Goal: Transaction & Acquisition: Purchase product/service

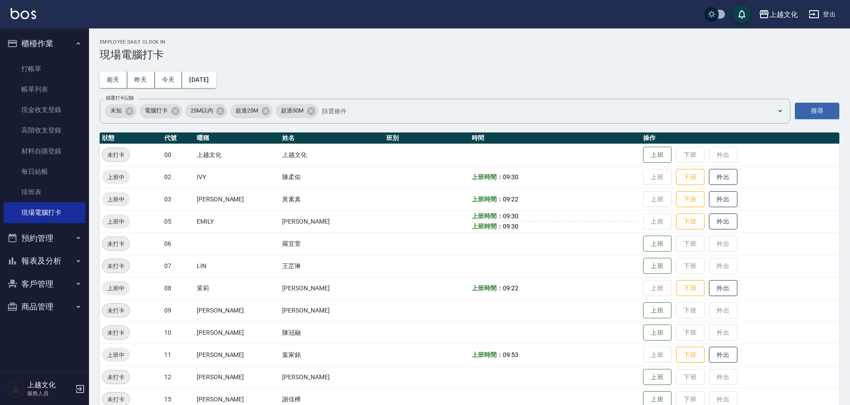
scroll to position [61, 0]
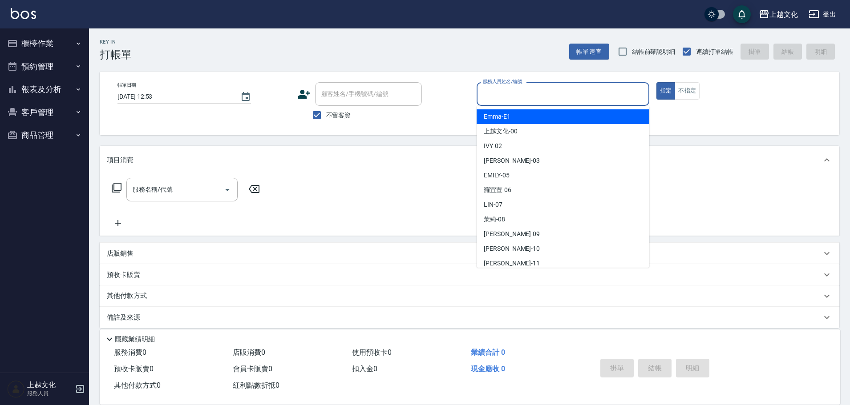
click at [523, 90] on input "服務人員姓名/編號" at bounding box center [563, 94] width 165 height 16
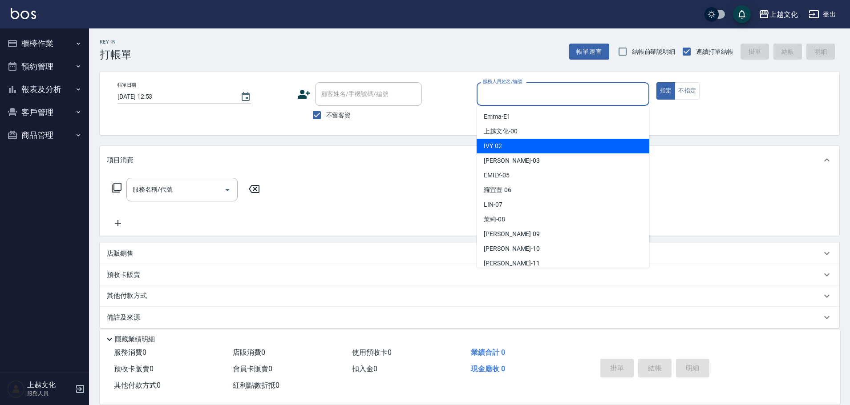
drag, startPoint x: 513, startPoint y: 149, endPoint x: 607, endPoint y: 125, distance: 96.8
click at [516, 148] on div "IVY -02" at bounding box center [563, 146] width 173 height 15
type input "IVY-02"
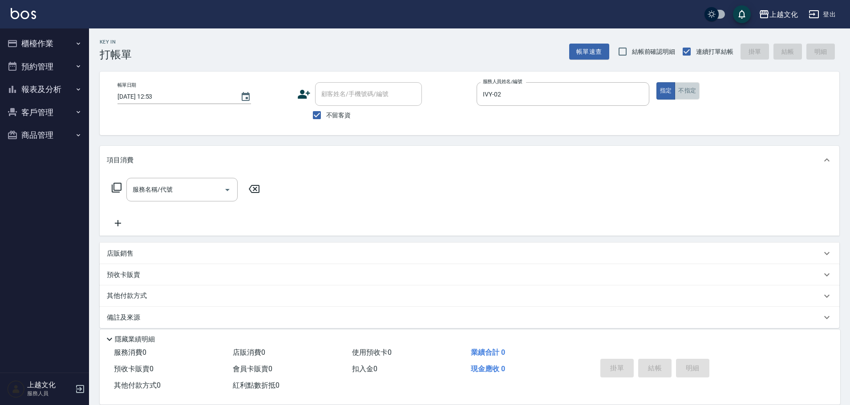
drag, startPoint x: 696, startPoint y: 93, endPoint x: 384, endPoint y: 104, distance: 311.7
click at [695, 93] on button "不指定" at bounding box center [687, 90] width 25 height 17
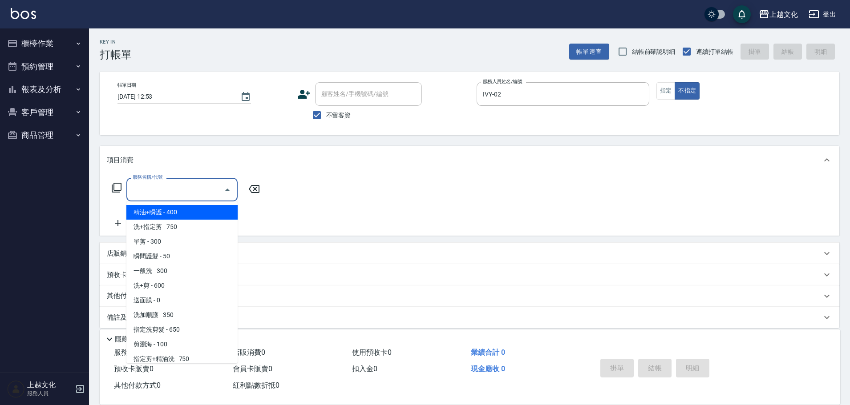
click at [151, 196] on input "服務名稱/代號" at bounding box center [175, 190] width 90 height 16
click at [156, 216] on span "精油+瞬護 - 400" at bounding box center [181, 212] width 111 height 15
type input "精油+瞬護(101)"
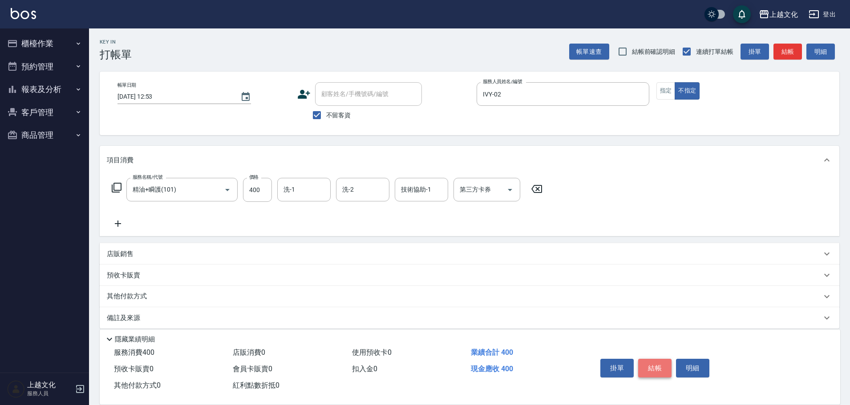
click at [653, 365] on button "結帳" at bounding box center [654, 368] width 33 height 19
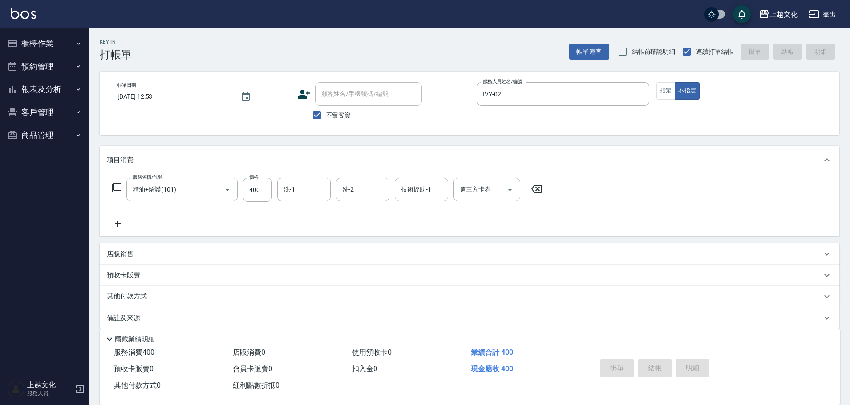
type input "2025/09/15 12:54"
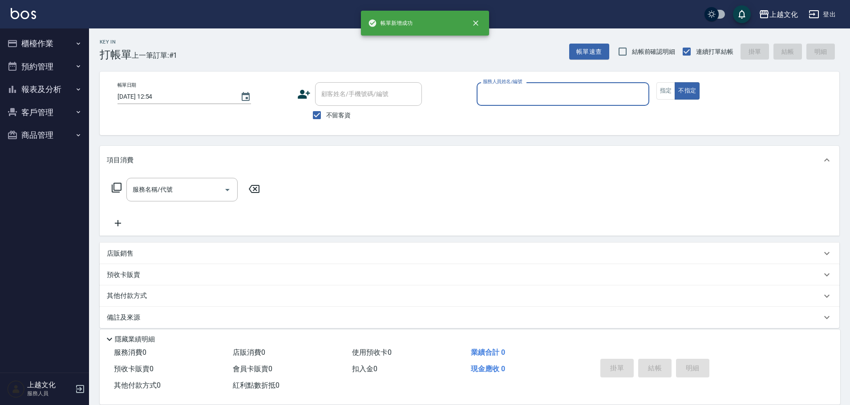
click at [525, 97] on input "服務人員姓名/編號" at bounding box center [563, 94] width 165 height 16
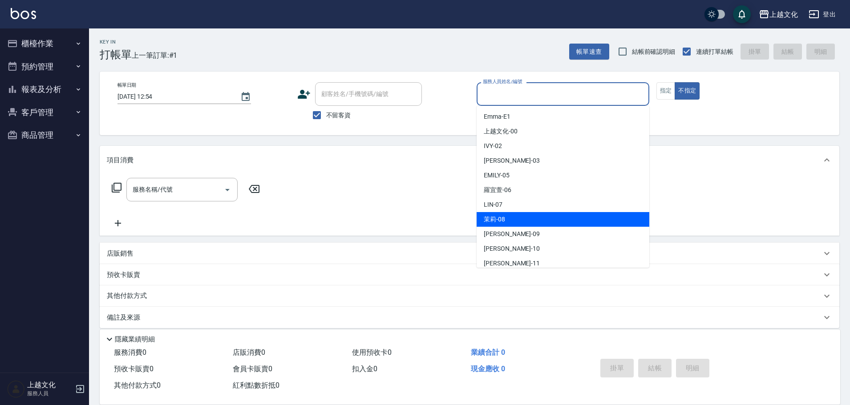
drag, startPoint x: 499, startPoint y: 219, endPoint x: 586, endPoint y: 184, distance: 94.0
click at [498, 218] on span "茉莉 -08" at bounding box center [494, 219] width 21 height 9
type input "茉莉-08"
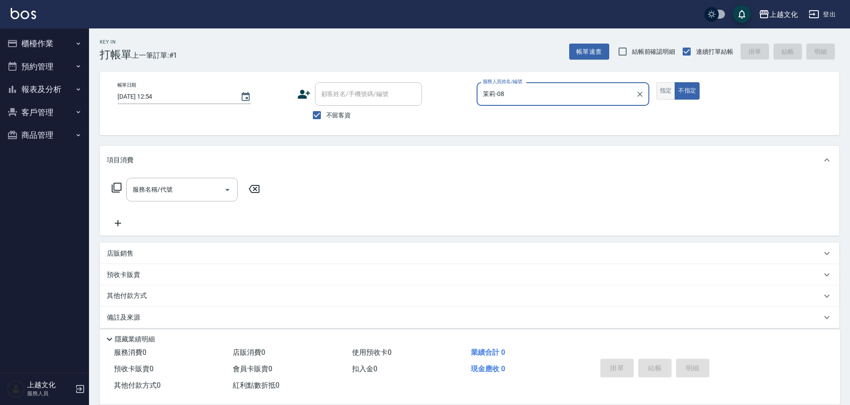
click at [660, 91] on button "指定" at bounding box center [665, 90] width 19 height 17
click at [116, 187] on icon at bounding box center [116, 187] width 11 height 11
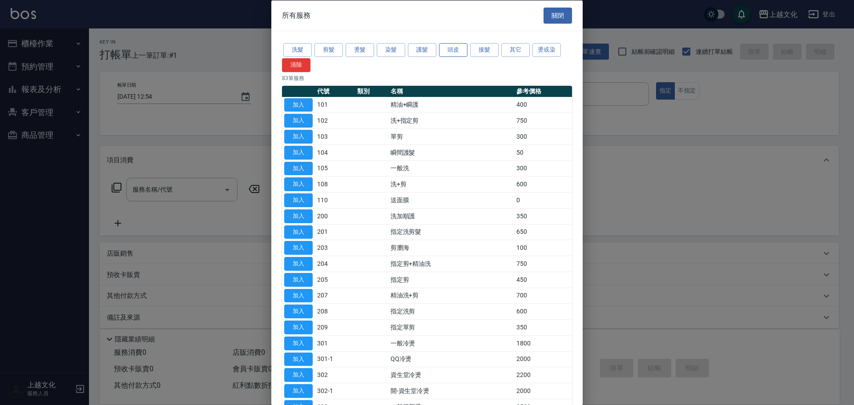
click at [456, 52] on button "頭皮" at bounding box center [453, 50] width 28 height 14
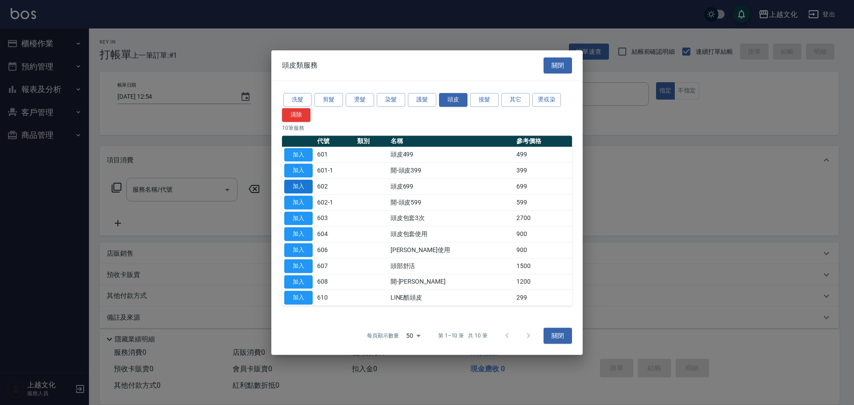
click at [291, 185] on button "加入" at bounding box center [298, 187] width 28 height 14
type input "頭皮699(602)"
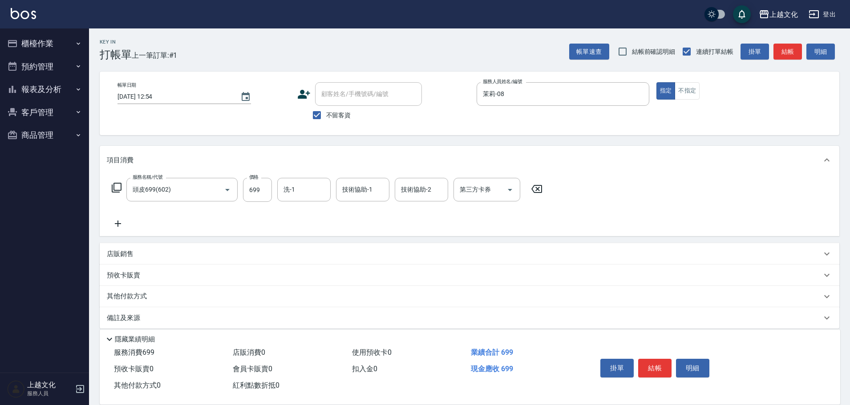
click at [119, 223] on icon at bounding box center [118, 224] width 22 height 11
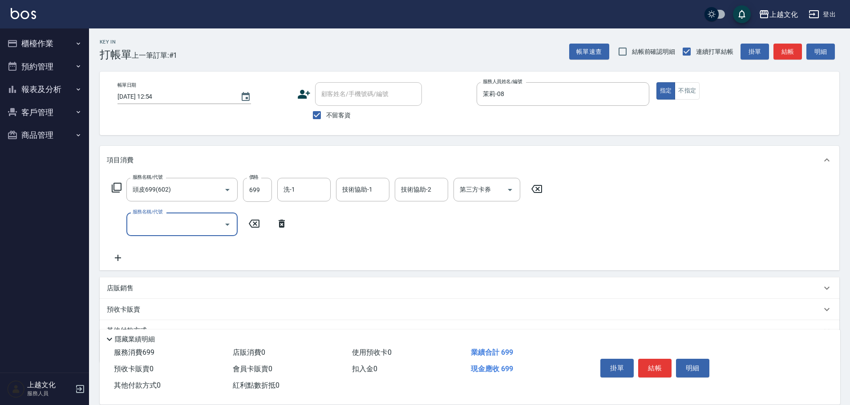
click at [161, 218] on input "服務名稱/代號" at bounding box center [175, 225] width 90 height 16
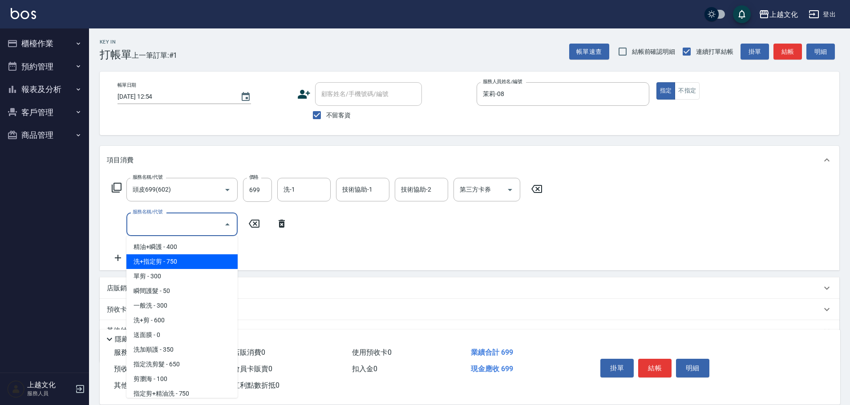
scroll to position [45, 0]
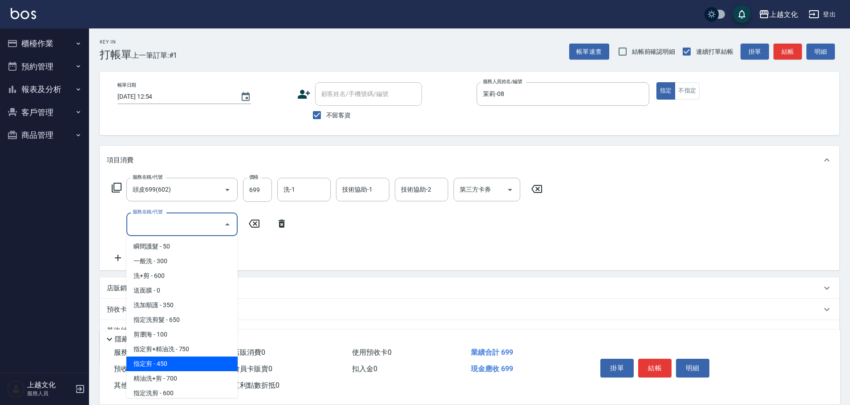
click at [190, 364] on span "指定剪 - 450" at bounding box center [181, 364] width 111 height 15
type input "指定剪(205)"
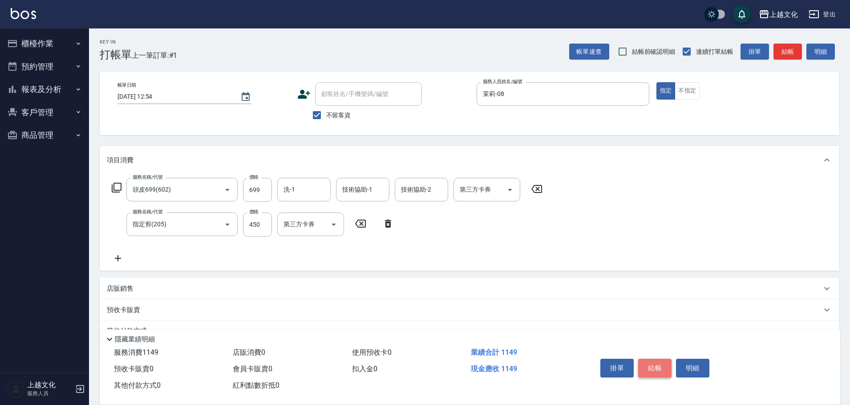
click at [655, 368] on button "結帳" at bounding box center [654, 368] width 33 height 19
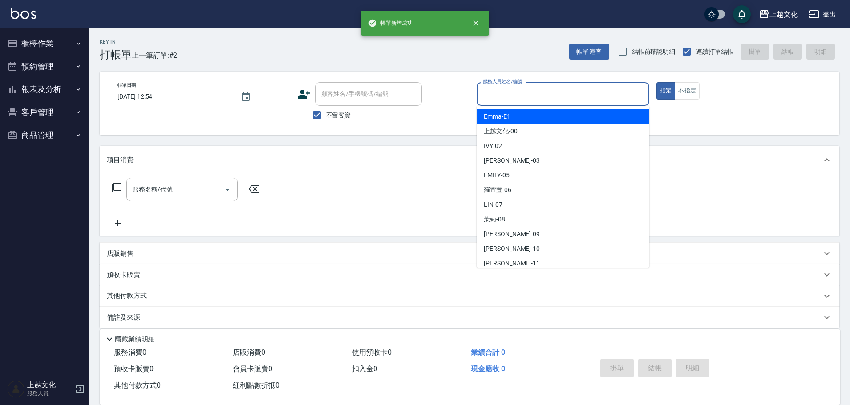
click at [577, 94] on input "服務人員姓名/編號" at bounding box center [563, 94] width 165 height 16
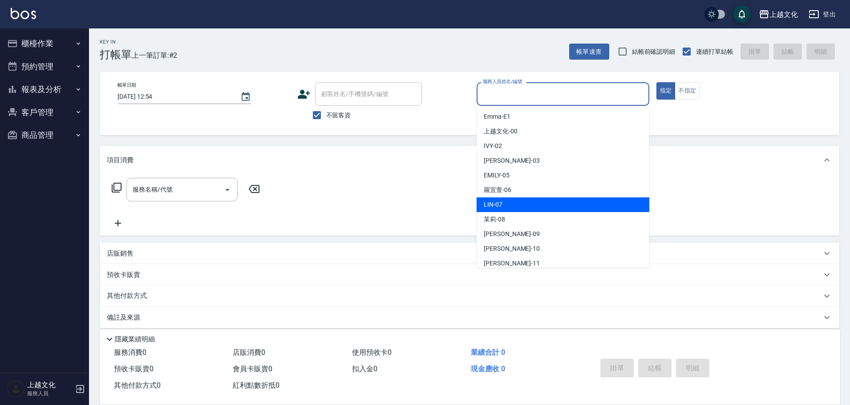
click at [508, 209] on div "LIN -07" at bounding box center [563, 205] width 173 height 15
type input "LIN-07"
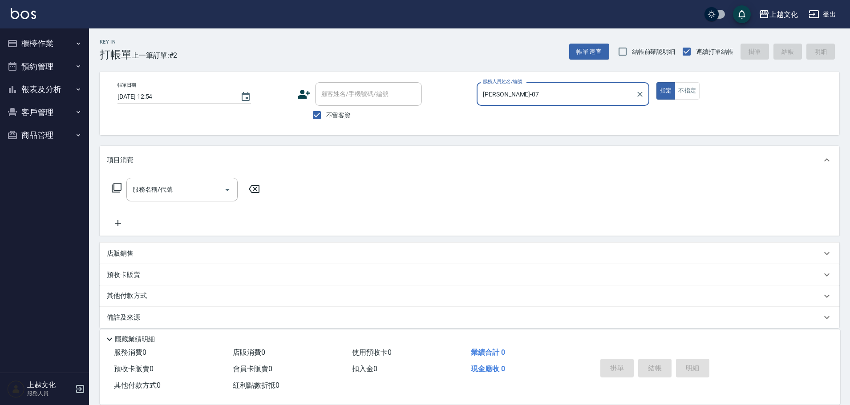
click at [116, 184] on icon at bounding box center [116, 187] width 11 height 11
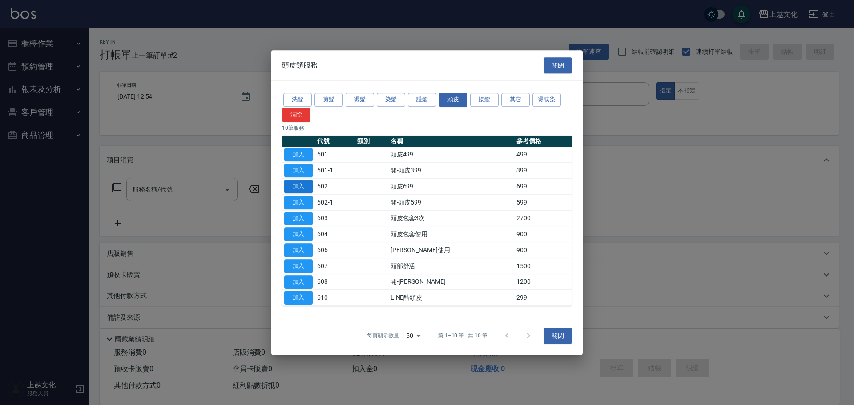
click at [296, 181] on button "加入" at bounding box center [298, 187] width 28 height 14
type input "頭皮699(602)"
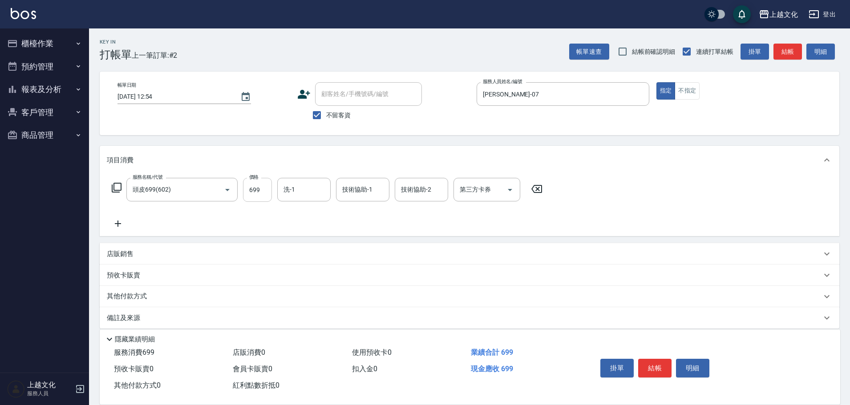
click at [266, 192] on input "699" at bounding box center [257, 190] width 29 height 24
type input "799"
click at [304, 194] on input "洗-1" at bounding box center [303, 190] width 45 height 16
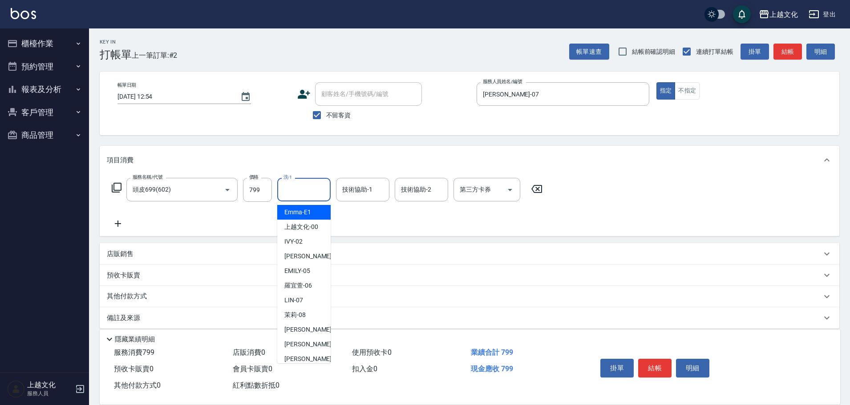
click at [304, 194] on input "洗-1" at bounding box center [303, 190] width 45 height 16
click at [319, 187] on input "洗-1" at bounding box center [303, 190] width 45 height 16
drag, startPoint x: 300, startPoint y: 356, endPoint x: 316, endPoint y: 343, distance: 21.1
click at [301, 355] on span "Martin -11" at bounding box center [312, 359] width 56 height 9
type input "Martin-11"
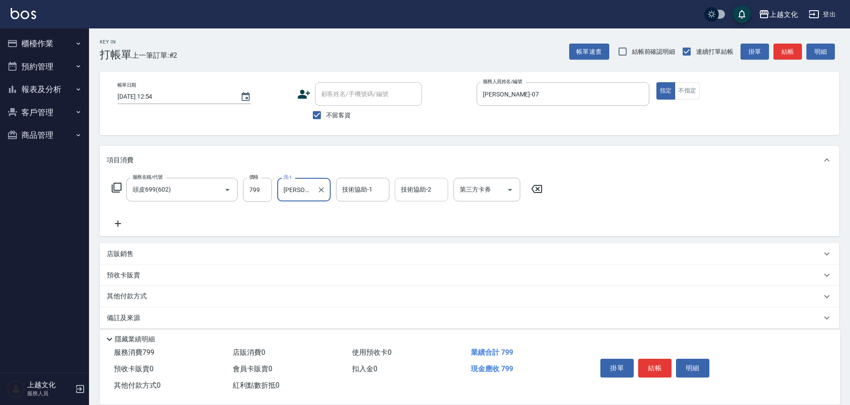
click at [417, 188] on input "技術協助-2" at bounding box center [421, 190] width 45 height 16
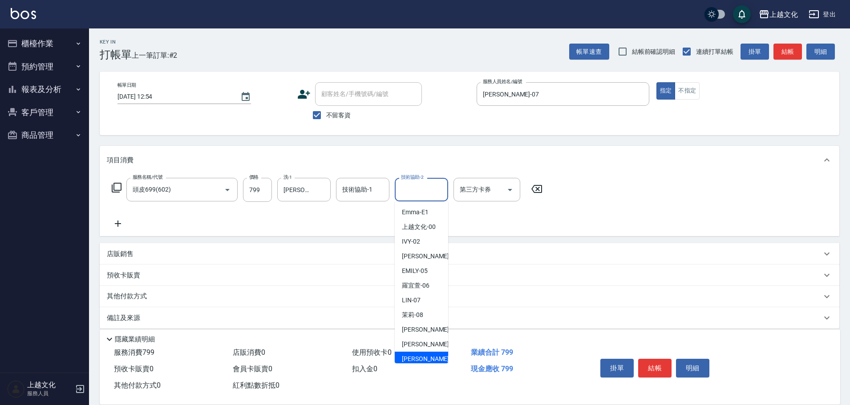
drag, startPoint x: 423, startPoint y: 359, endPoint x: 441, endPoint y: 353, distance: 19.4
click at [423, 358] on span "Martin -11" at bounding box center [430, 359] width 56 height 9
type input "Martin-11"
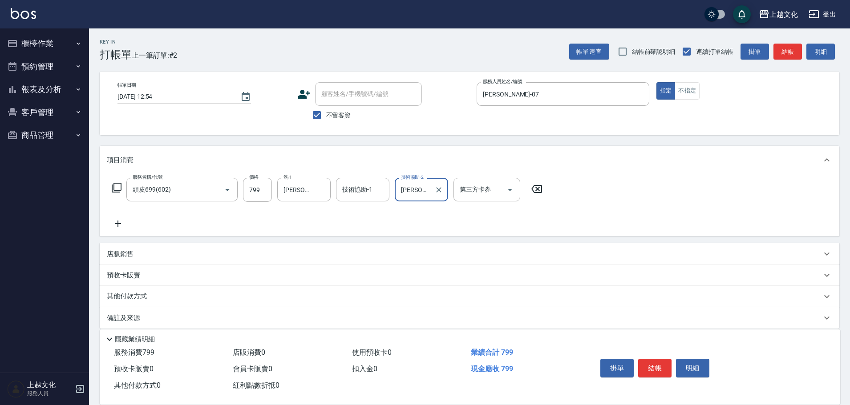
click at [658, 366] on button "結帳" at bounding box center [654, 368] width 33 height 19
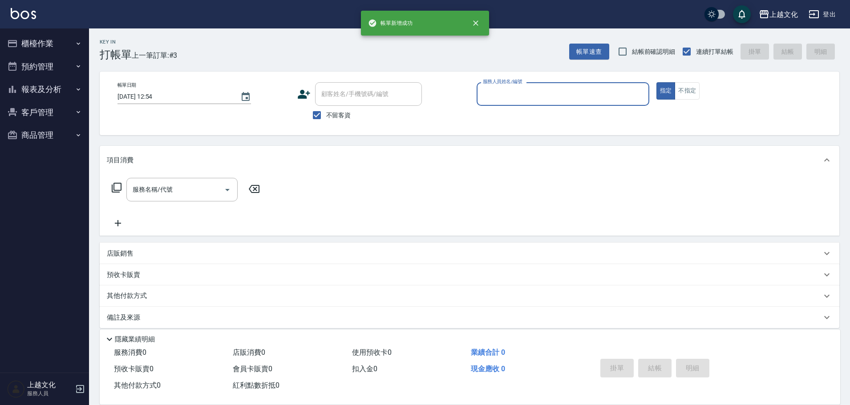
click at [525, 91] on input "服務人員姓名/編號" at bounding box center [563, 94] width 165 height 16
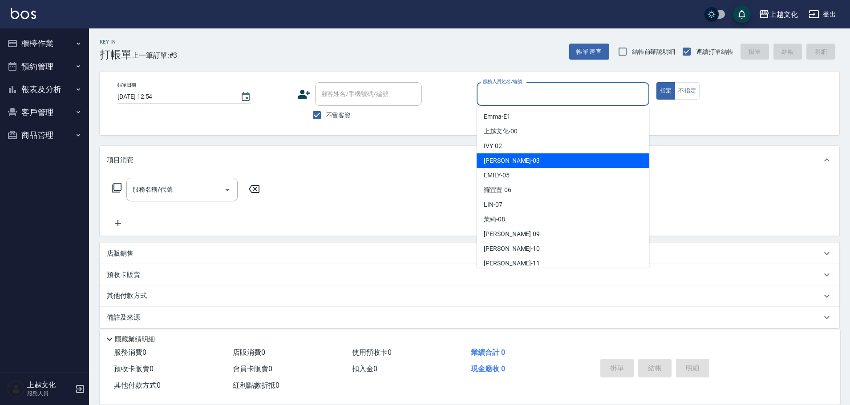
drag, startPoint x: 526, startPoint y: 168, endPoint x: 291, endPoint y: 163, distance: 235.5
click at [526, 167] on div "kelly -03" at bounding box center [563, 161] width 173 height 15
type input "kelly-03"
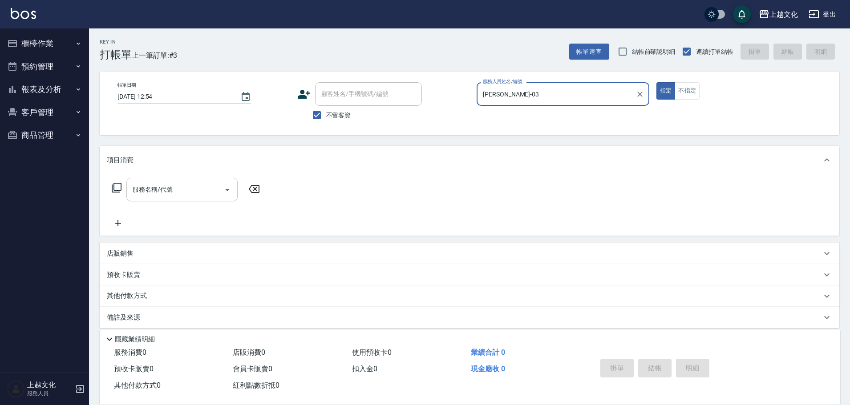
click at [191, 187] on input "服務名稱/代號" at bounding box center [175, 190] width 90 height 16
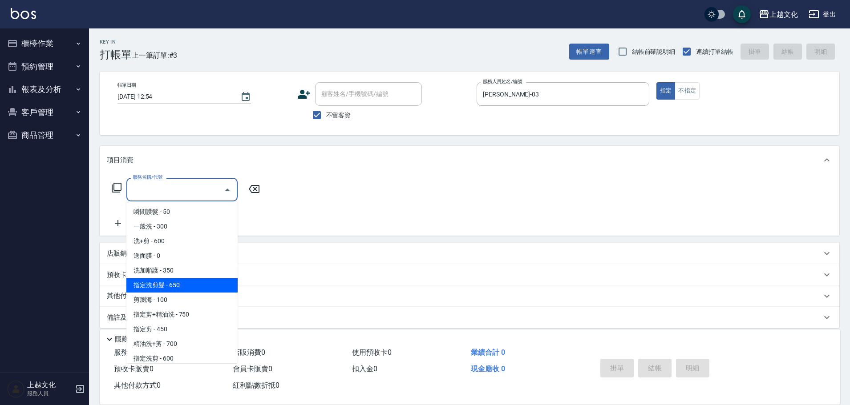
click at [184, 288] on span "指定洗剪髮 - 650" at bounding box center [181, 285] width 111 height 15
type input "指定洗剪髮(201)"
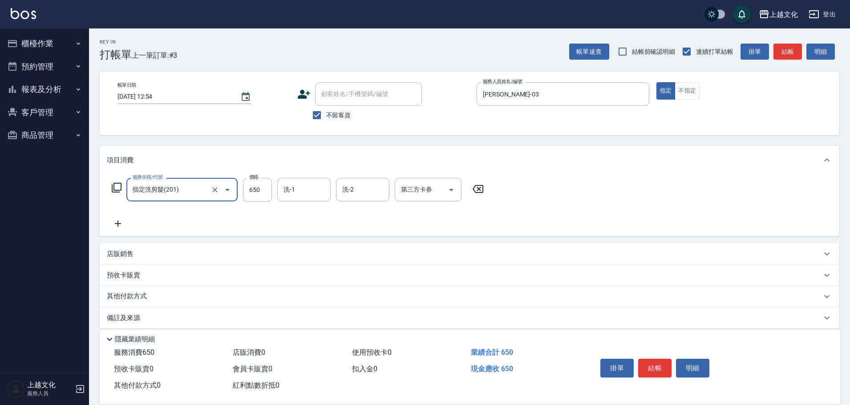
scroll to position [9, 0]
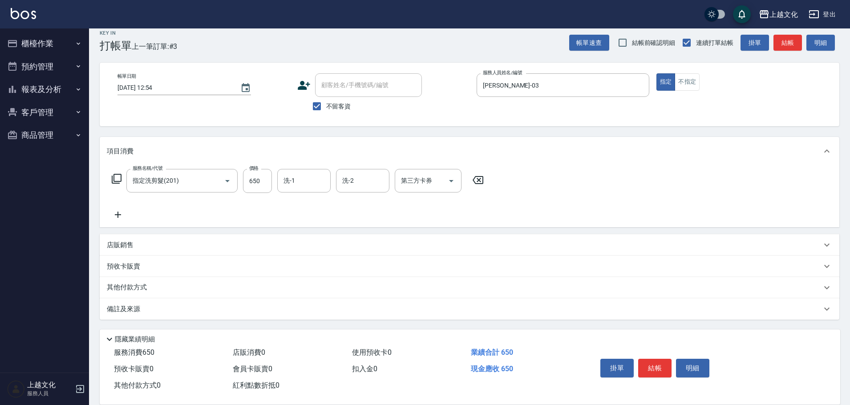
drag, startPoint x: 125, startPoint y: 289, endPoint x: 134, endPoint y: 284, distance: 10.8
click at [126, 288] on p "其他付款方式" at bounding box center [129, 288] width 45 height 10
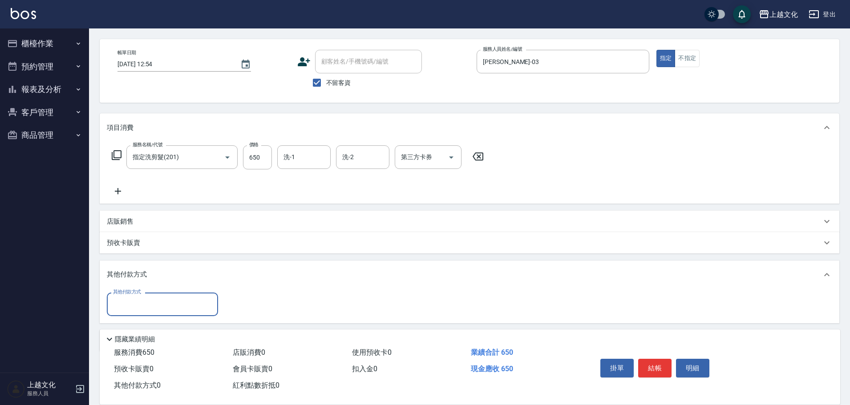
scroll to position [53, 0]
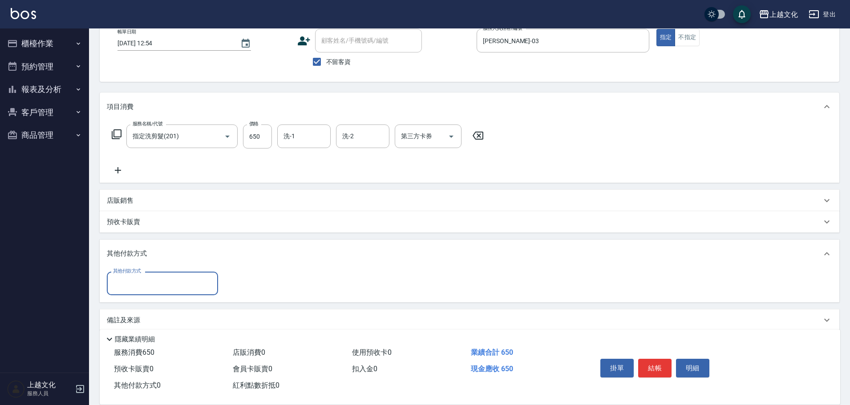
click at [140, 291] on input "其他付款方式" at bounding box center [162, 284] width 103 height 16
click at [125, 319] on span "轉帳" at bounding box center [162, 321] width 111 height 15
click at [126, 318] on p "備註及來源" at bounding box center [123, 320] width 33 height 9
type input "轉帳"
click at [231, 291] on input "0" at bounding box center [256, 284] width 67 height 24
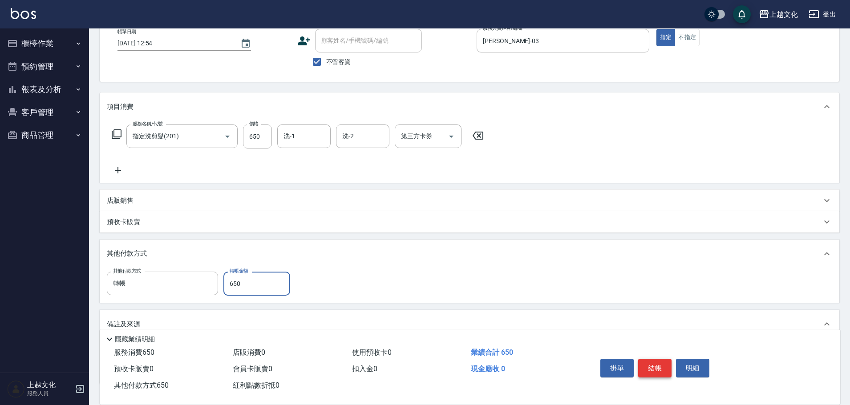
type input "650"
click at [664, 366] on button "結帳" at bounding box center [654, 368] width 33 height 19
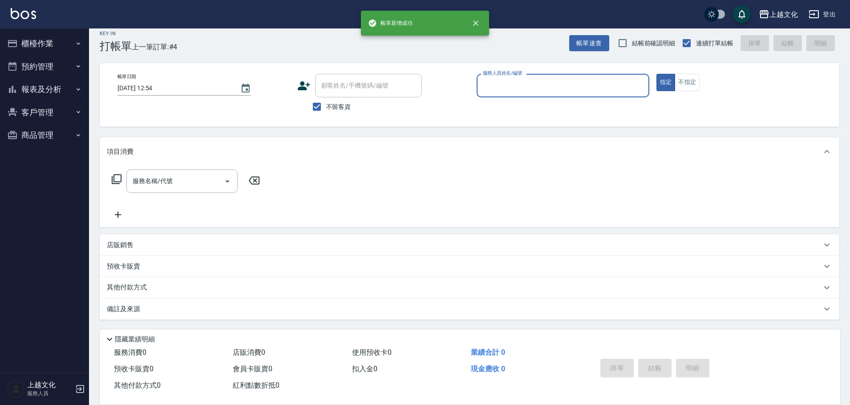
scroll to position [8, 0]
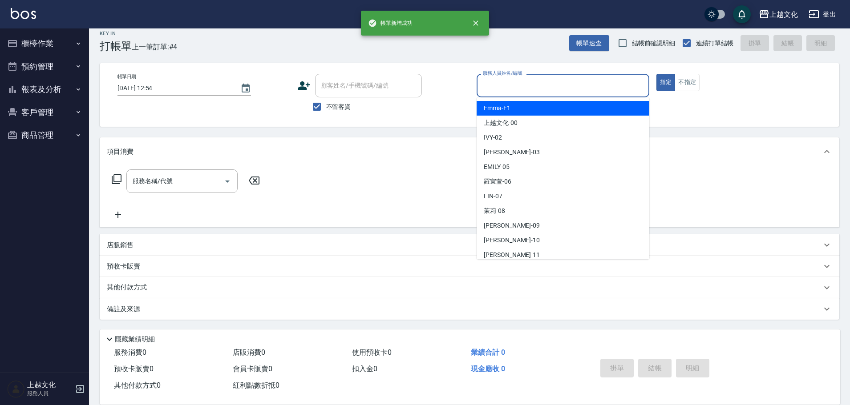
click at [544, 93] on input "服務人員姓名/編號" at bounding box center [563, 86] width 165 height 16
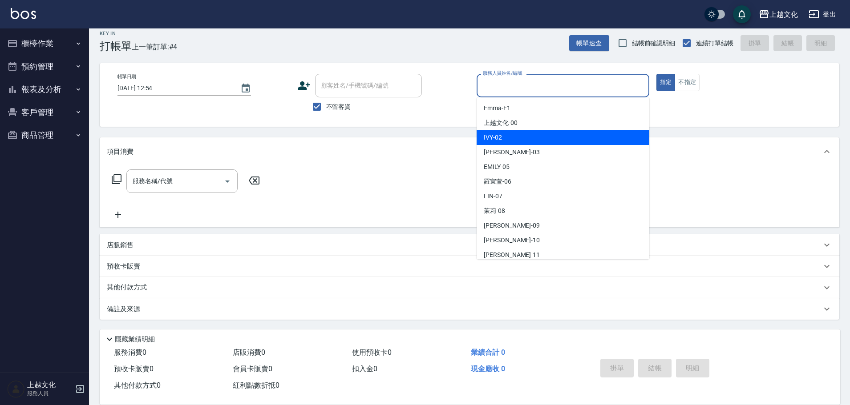
drag, startPoint x: 530, startPoint y: 141, endPoint x: 650, endPoint y: 104, distance: 125.7
click at [530, 141] on div "IVY -02" at bounding box center [563, 137] width 173 height 15
type input "IVY-02"
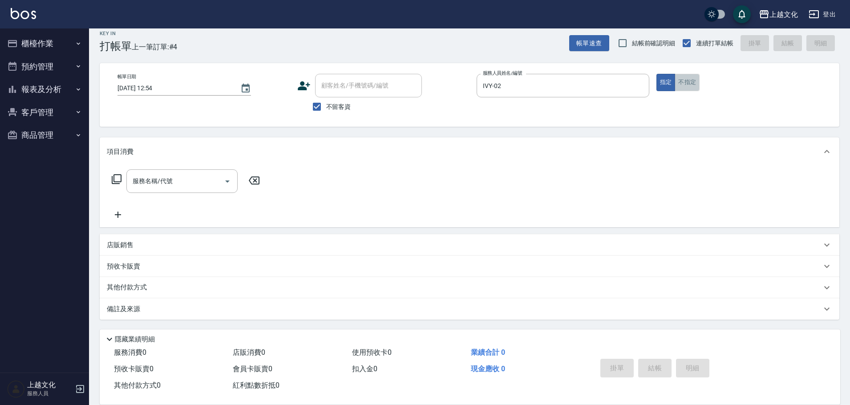
click at [681, 83] on button "不指定" at bounding box center [687, 82] width 25 height 17
click at [179, 182] on input "服務名稱/代號" at bounding box center [175, 182] width 90 height 16
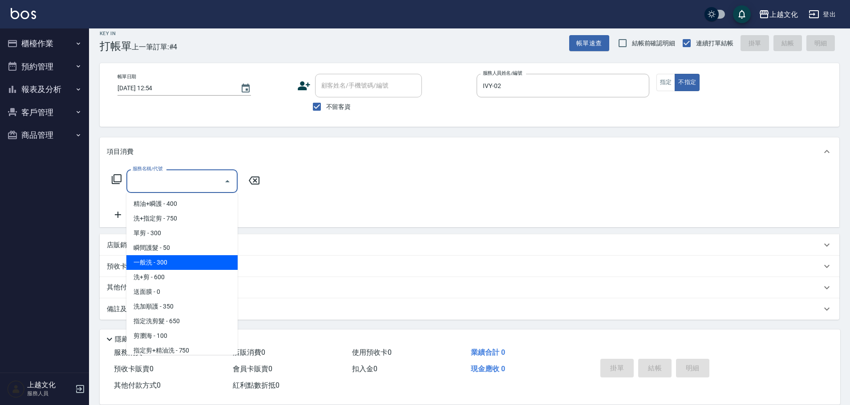
click at [197, 266] on span "一般洗 - 300" at bounding box center [181, 262] width 111 height 15
type input "一般洗(105)"
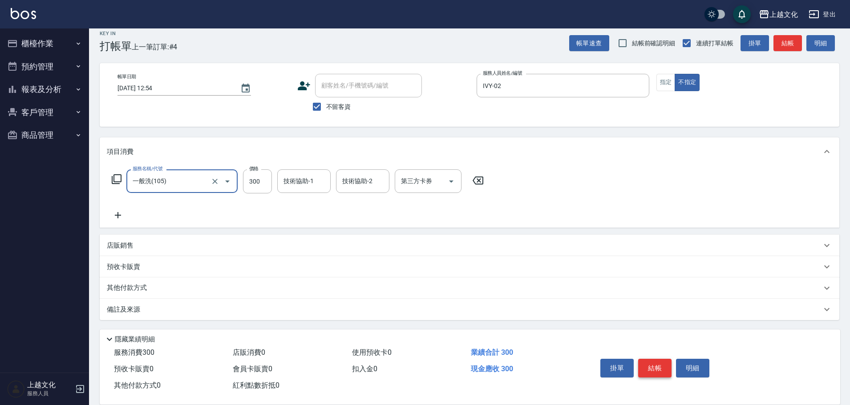
click at [655, 365] on button "結帳" at bounding box center [654, 368] width 33 height 19
